Goal: Information Seeking & Learning: Learn about a topic

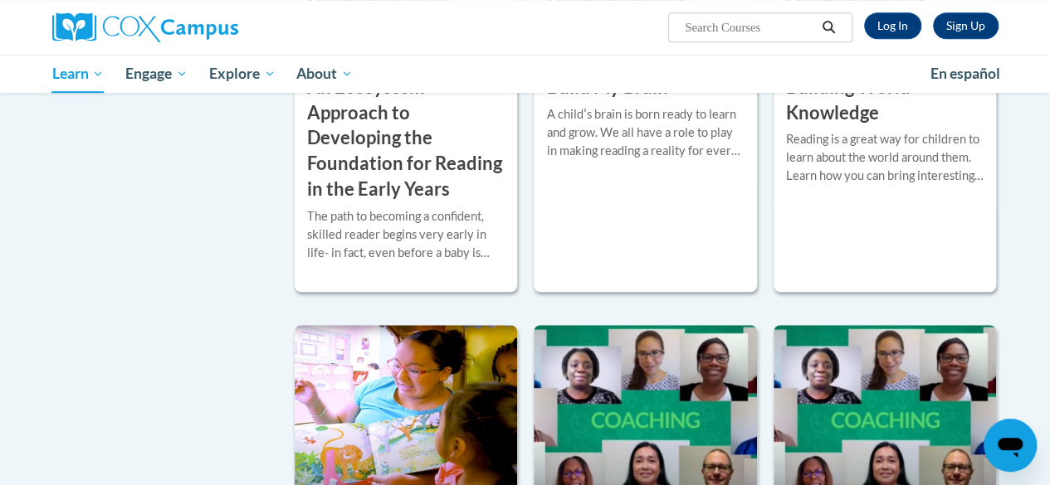
scroll to position [446, 0]
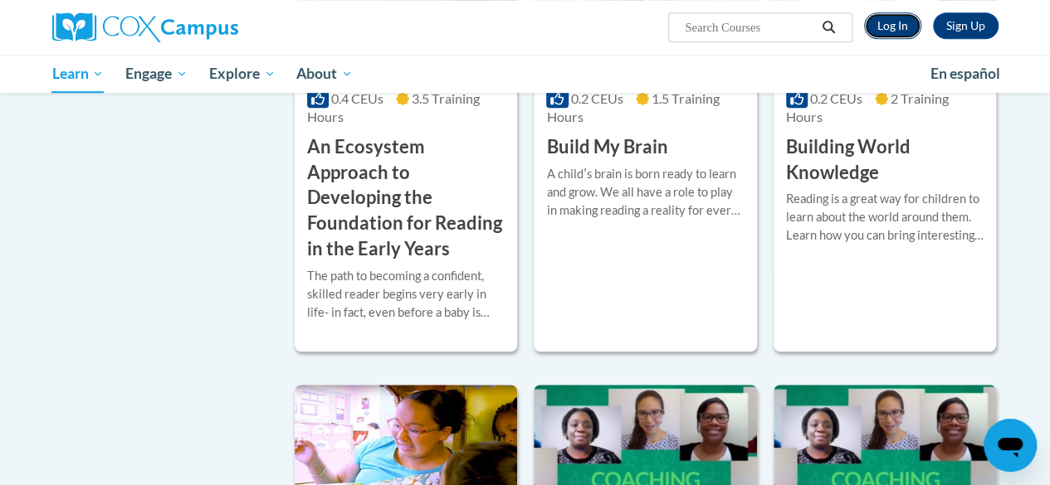
click at [890, 21] on link "Log In" at bounding box center [892, 25] width 57 height 27
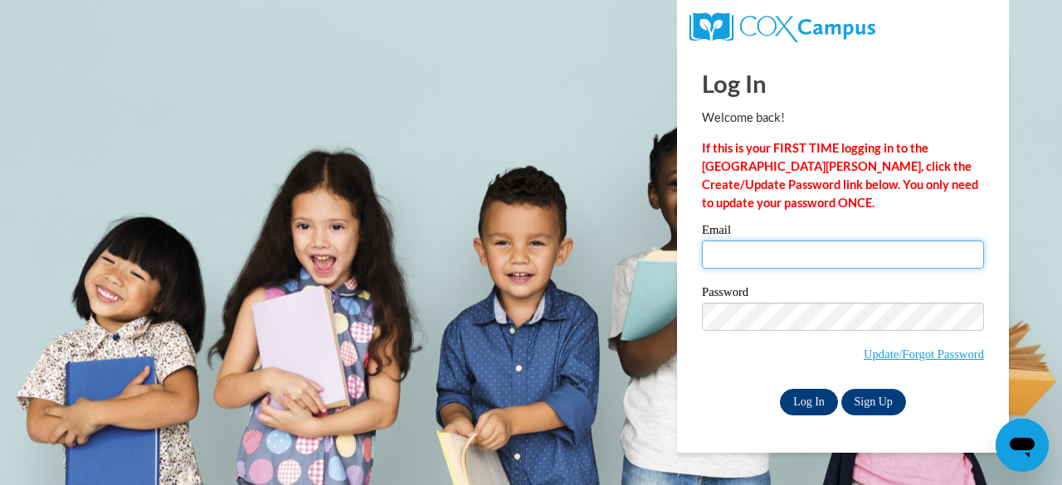
type input "Jaqueline.Askew@clevelandmetroschools.org"
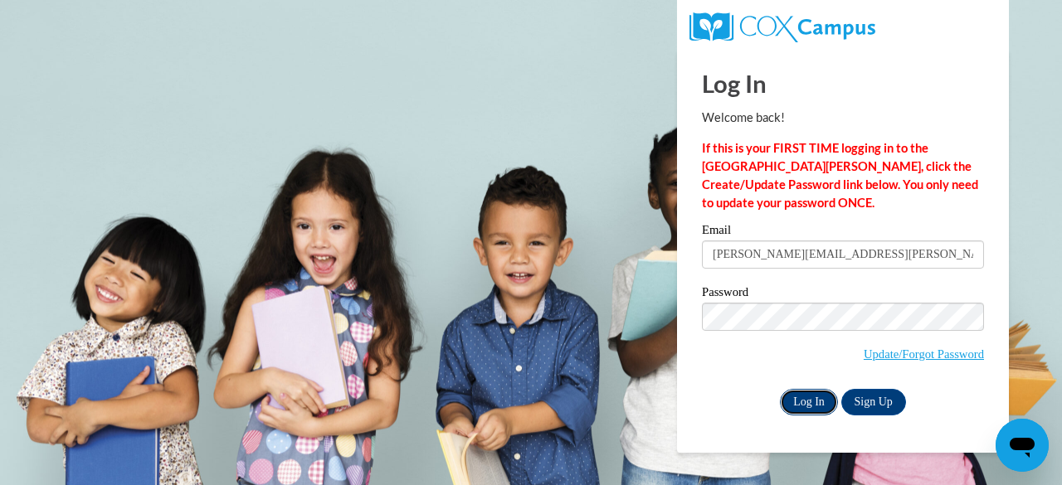
click at [821, 389] on input "Log In" at bounding box center [809, 402] width 58 height 27
click at [811, 397] on input "Log In" at bounding box center [809, 402] width 58 height 27
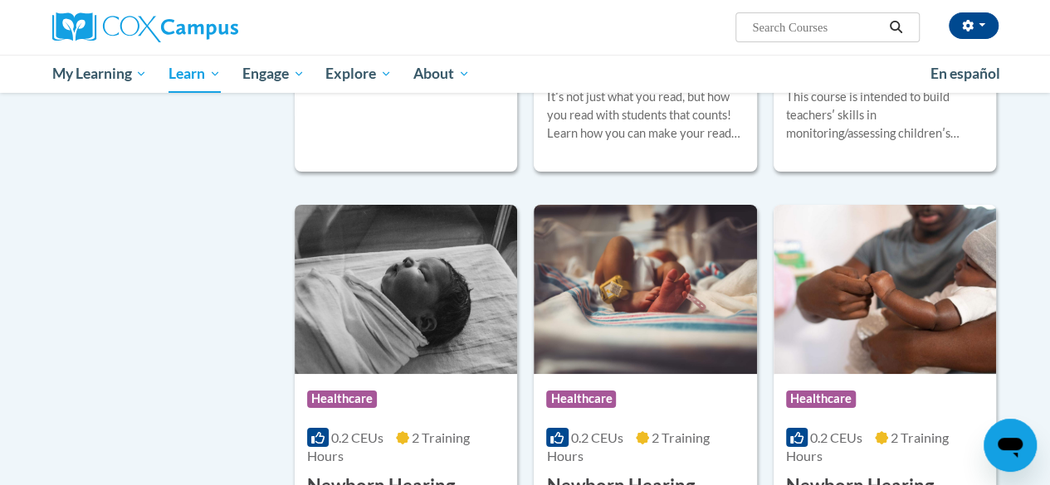
scroll to position [3152, 0]
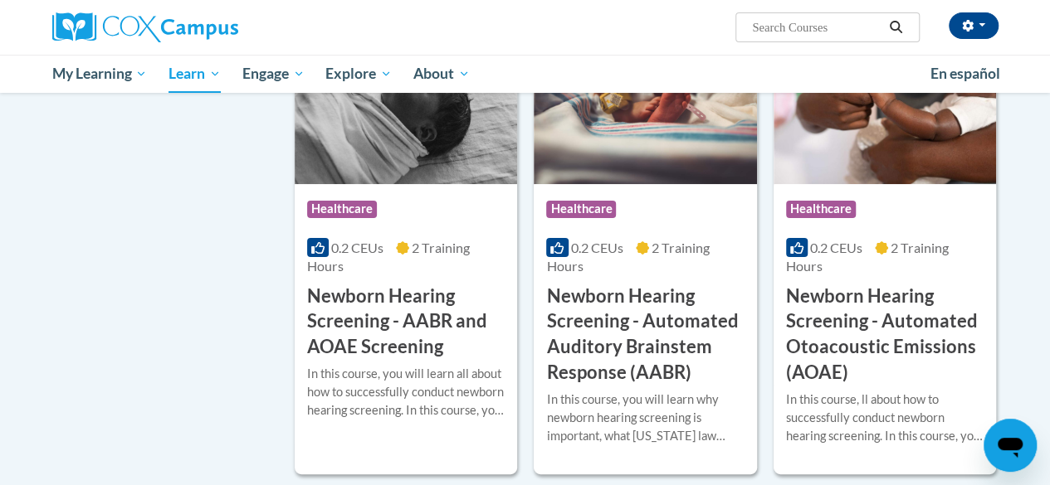
drag, startPoint x: 1038, startPoint y: 344, endPoint x: 1026, endPoint y: 406, distance: 62.6
drag, startPoint x: 2009, startPoint y: 825, endPoint x: 1025, endPoint y: 433, distance: 1059.1
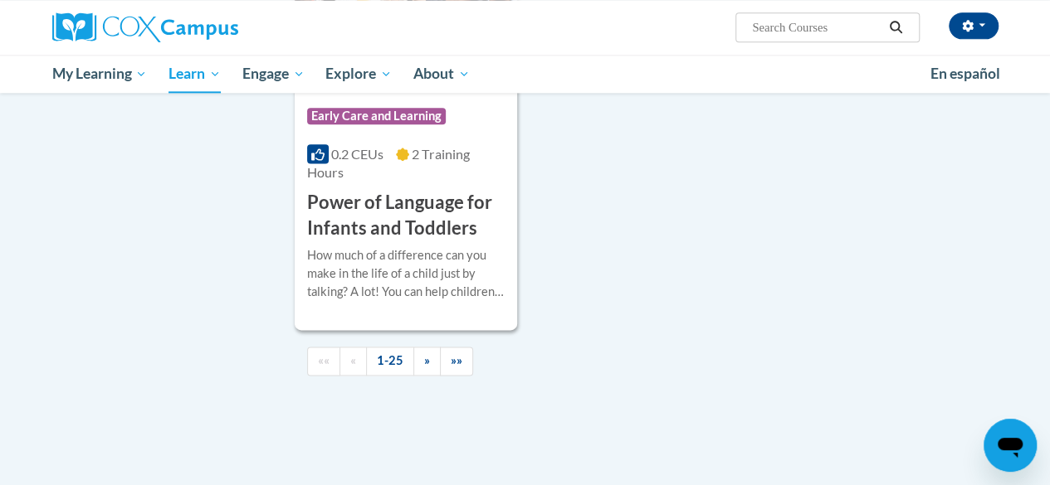
scroll to position [4427, 0]
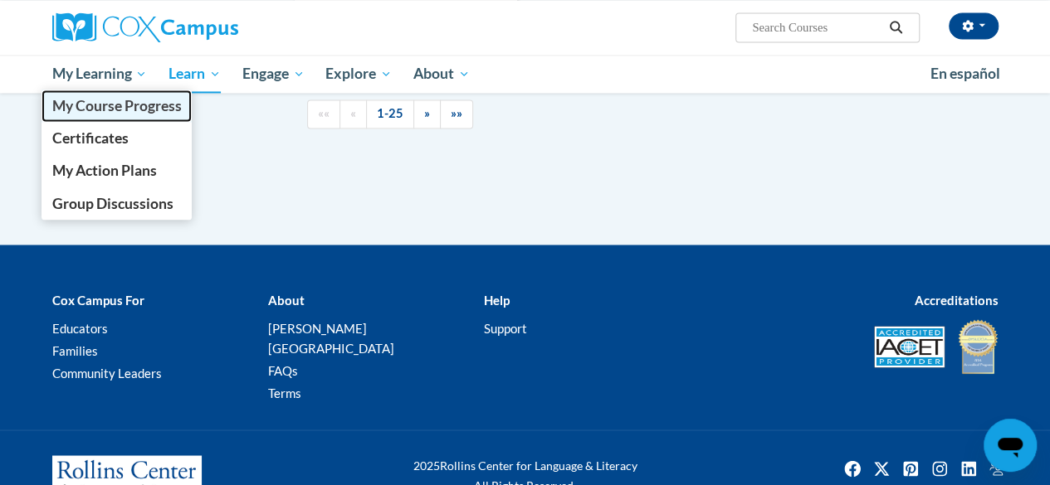
click at [104, 105] on span "My Course Progress" at bounding box center [115, 105] width 129 height 17
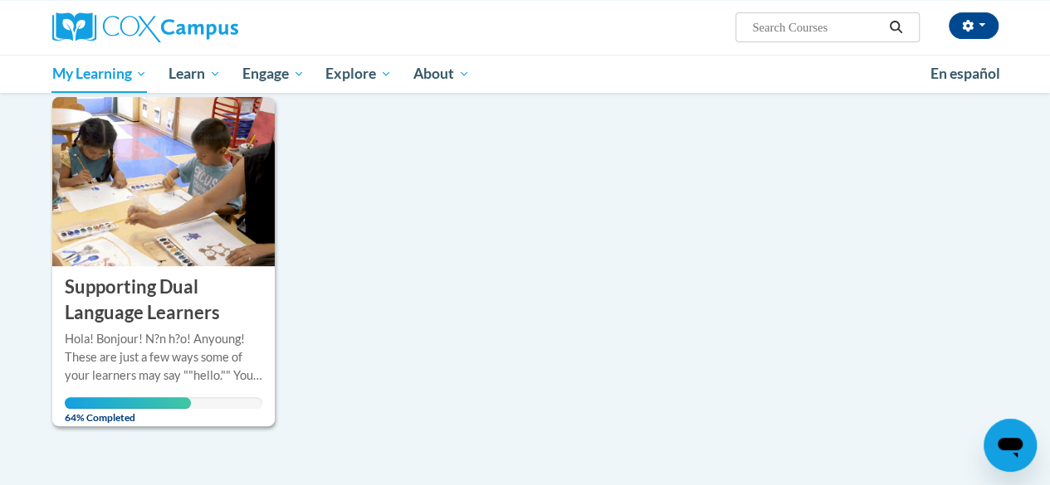
scroll to position [216, 0]
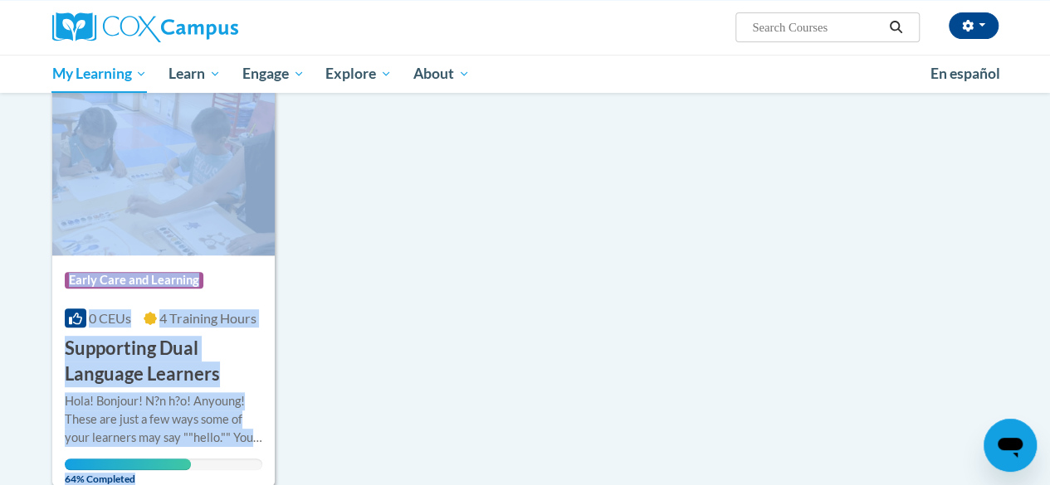
drag, startPoint x: 1044, startPoint y: 281, endPoint x: 1041, endPoint y: 316, distance: 34.9
click at [1041, 316] on body "[PERSON_NAME] ([GEOGRAPHIC_DATA]/[GEOGRAPHIC_DATA] UTC-04:00) My Profile Inbox …" at bounding box center [525, 333] width 1050 height 1098
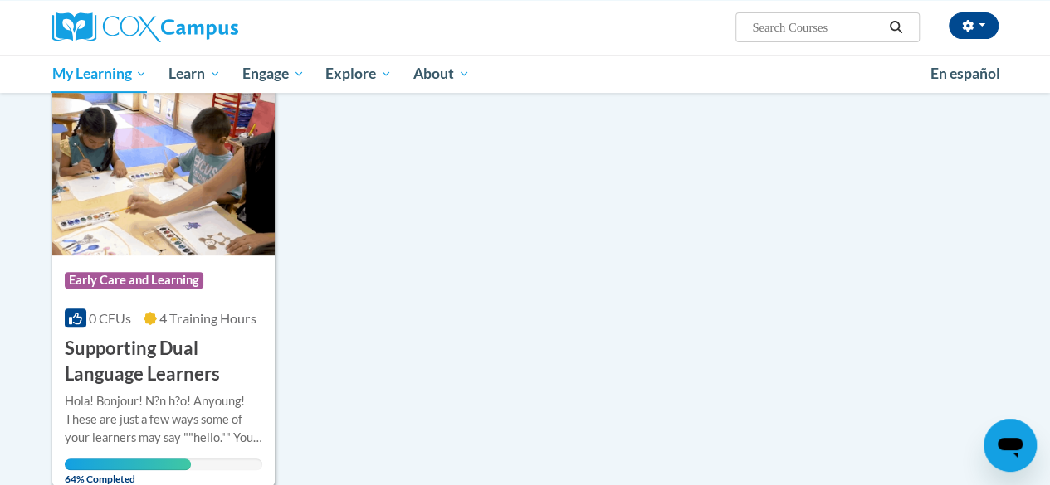
click at [888, 280] on div "Sort Date Enrolled Title (A-Z) «« « 1-1 » »» 1 Activities CEUs Course Category:…" at bounding box center [525, 261] width 971 height 455
click at [211, 421] on div "Hola! Bonjour! N?n h?o! Anyoung! These are just a few ways some of your learner…" at bounding box center [163, 419] width 197 height 55
click at [258, 372] on h3 "Supporting Dual Language Learners" at bounding box center [163, 361] width 197 height 51
click at [173, 456] on div "Hola! Bonjour! N?n h?o! Anyoung! These are just a few ways some of your learner…" at bounding box center [163, 431] width 197 height 79
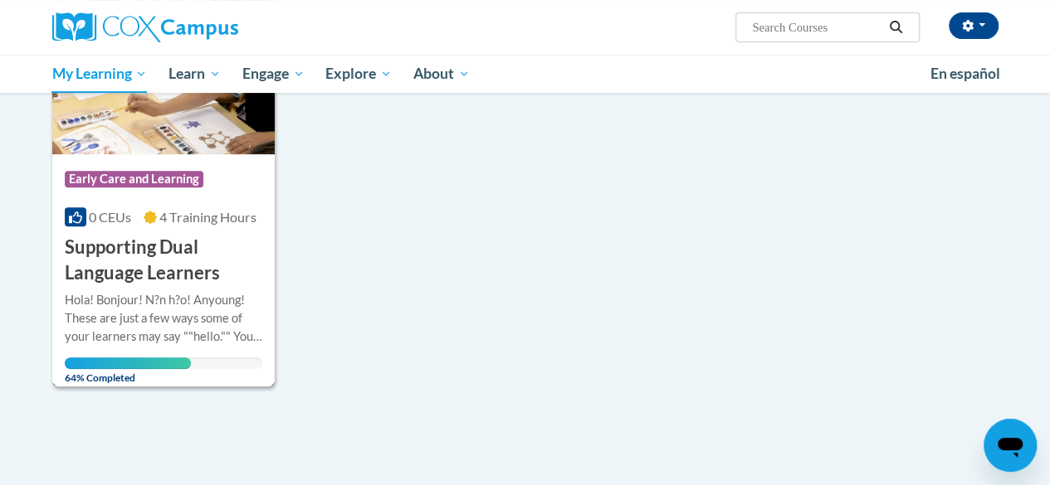
scroll to position [330, 0]
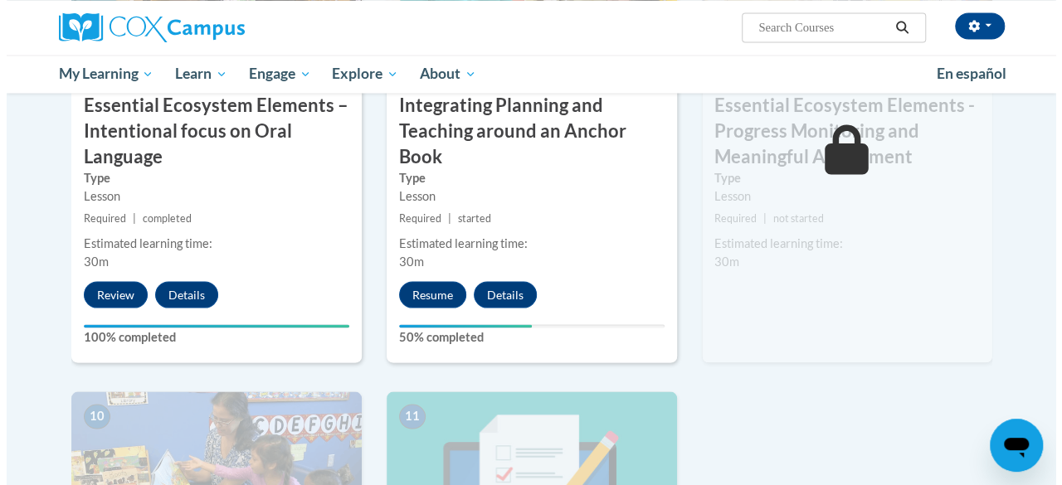
scroll to position [1515, 0]
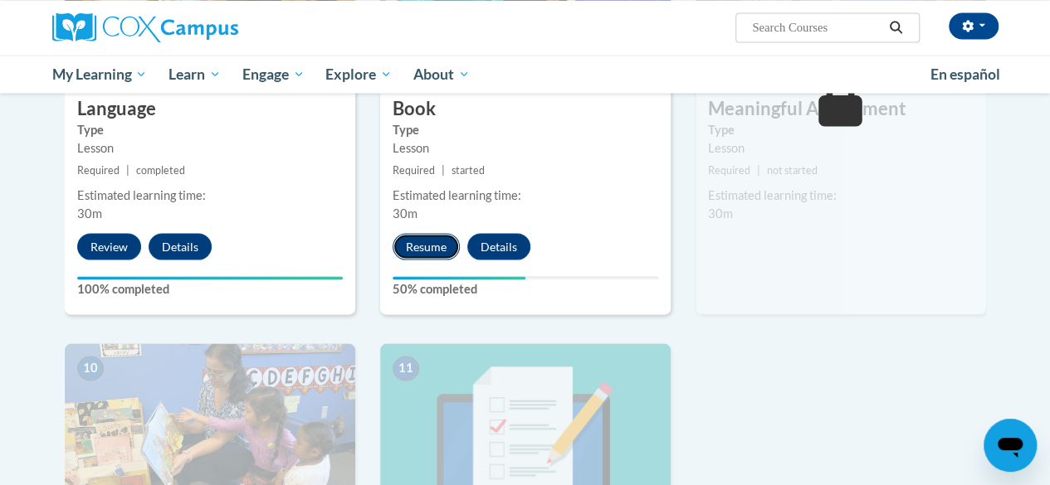
click at [435, 241] on button "Resume" at bounding box center [425, 246] width 67 height 27
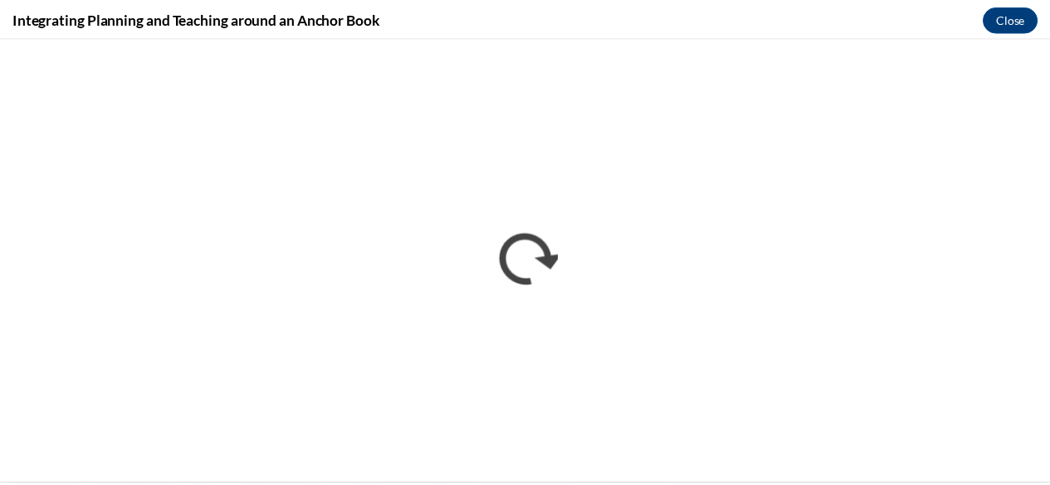
scroll to position [0, 0]
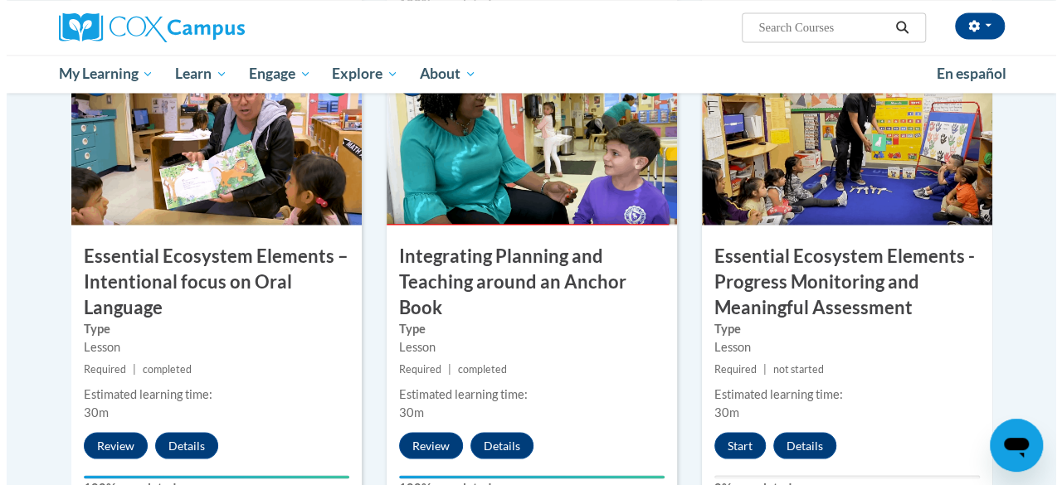
scroll to position [1346, 0]
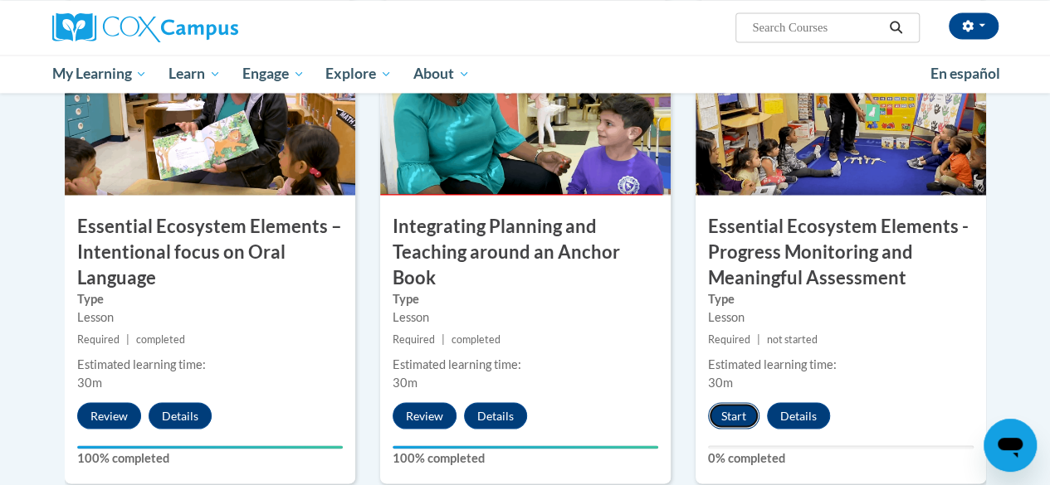
click at [740, 412] on button "Start" at bounding box center [733, 415] width 51 height 27
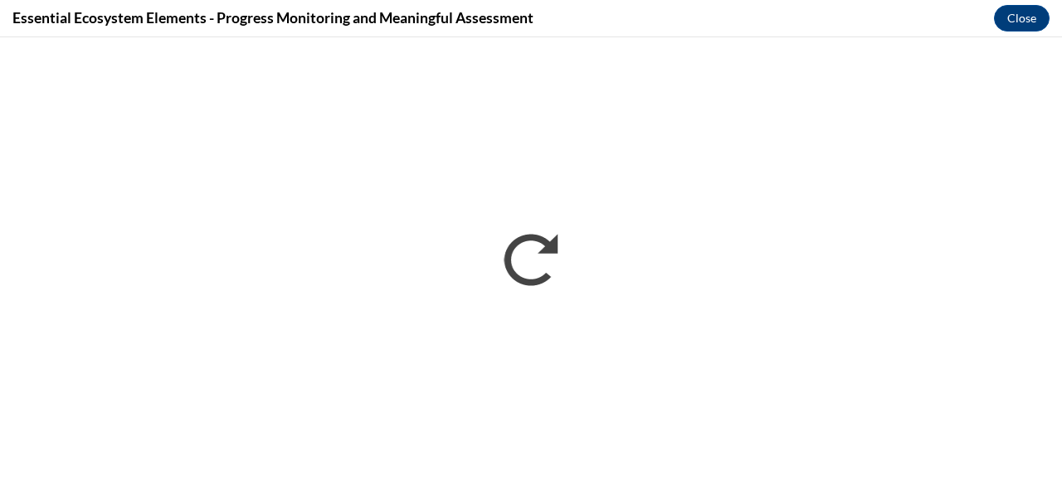
scroll to position [0, 0]
